Goal: Task Accomplishment & Management: Use online tool/utility

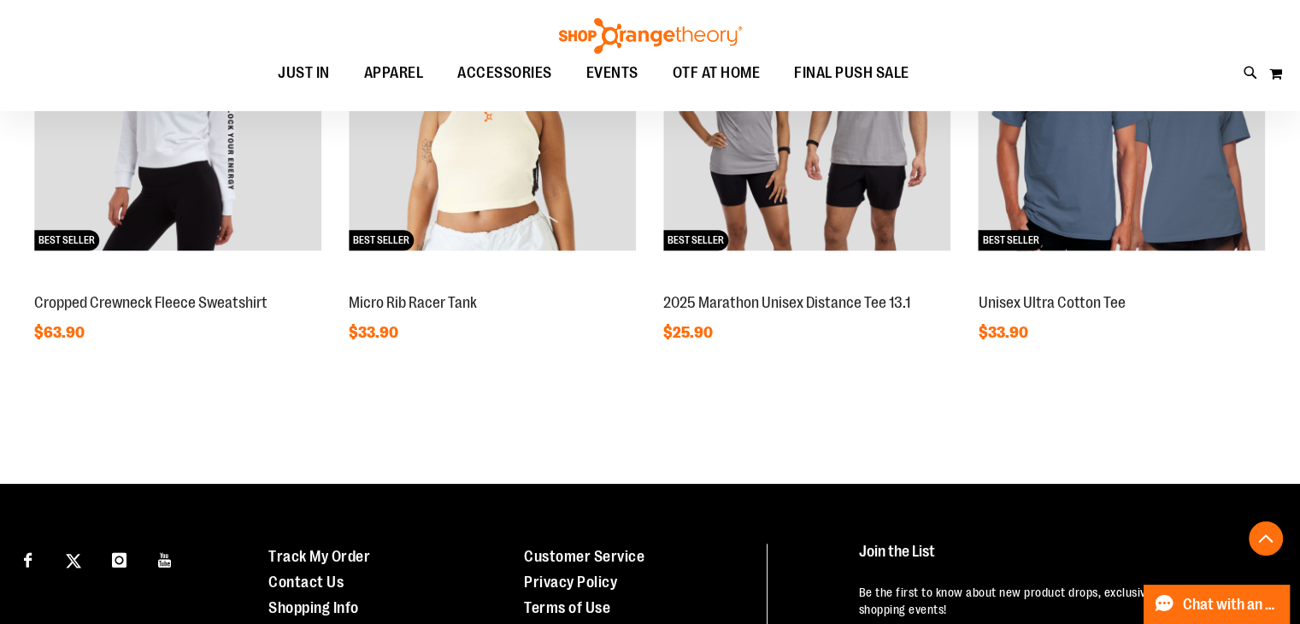
scroll to position [1750, 0]
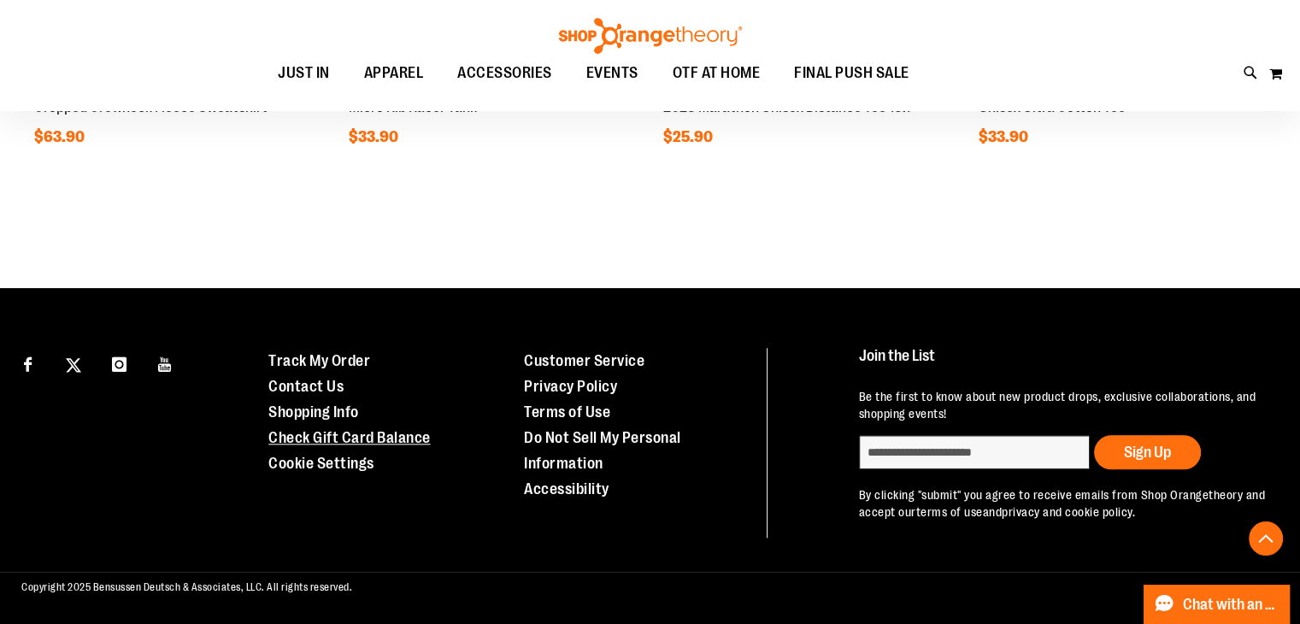
type input "**********"
click at [339, 440] on link "Check Gift Card Balance" at bounding box center [349, 437] width 162 height 17
